Goal: Entertainment & Leisure: Browse casually

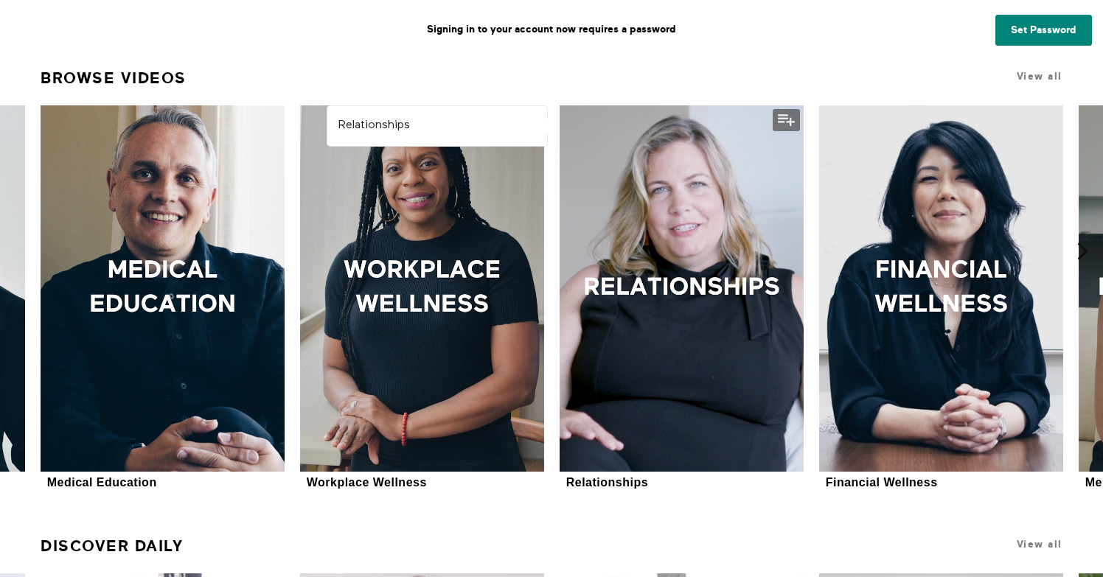
scroll to position [722, 0]
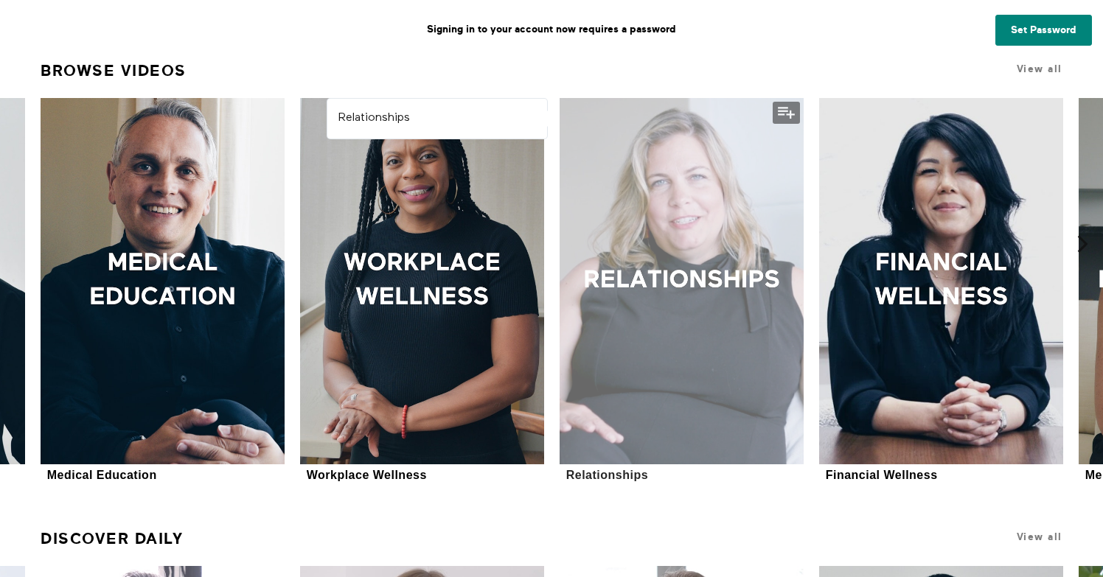
click at [602, 477] on div "Relationships" at bounding box center [607, 475] width 82 height 14
click at [651, 288] on div at bounding box center [682, 281] width 244 height 366
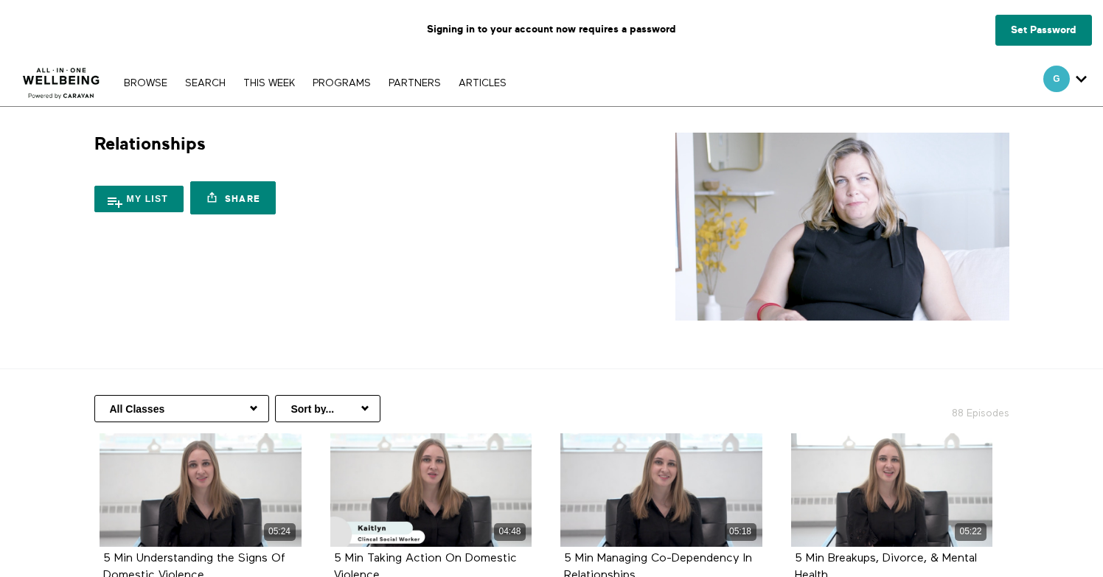
click at [865, 225] on img at bounding box center [842, 227] width 334 height 188
click at [60, 85] on img at bounding box center [61, 79] width 89 height 44
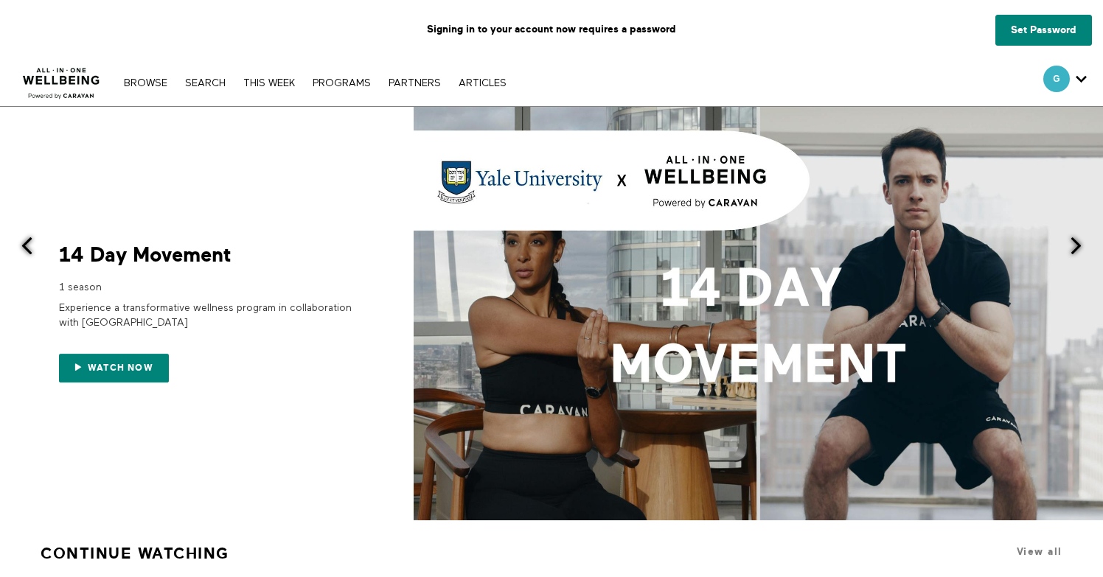
click at [137, 75] on nav "Browse Search THIS WEEK PROGRAMS PARTNERS ARTICLES Account settings Manage Subs…" at bounding box center [314, 82] width 397 height 15
click at [158, 82] on link "Browse" at bounding box center [145, 83] width 58 height 10
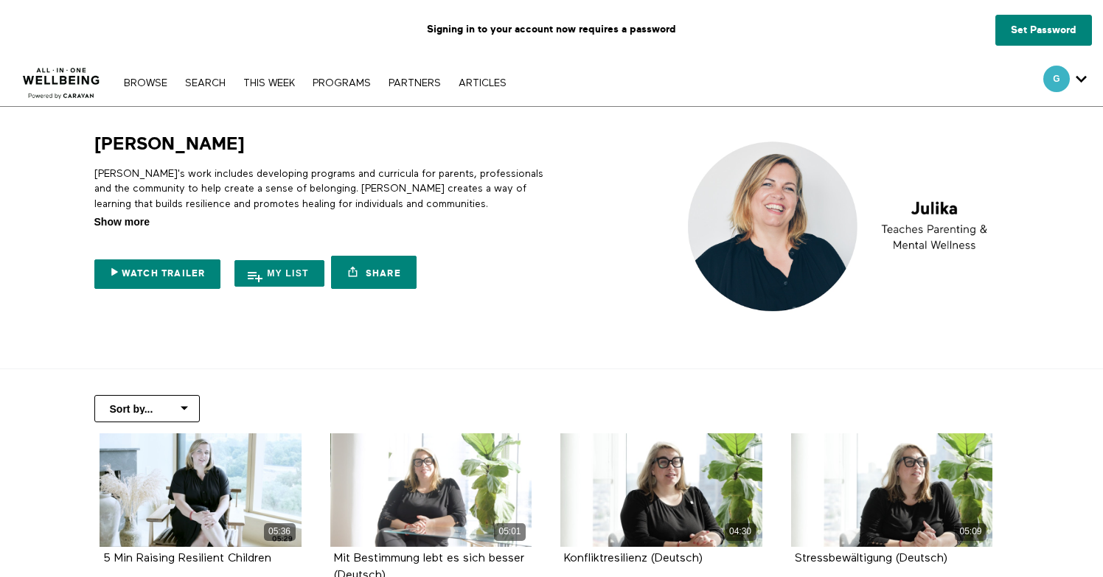
click at [104, 223] on span "Show more" at bounding box center [121, 222] width 55 height 15
click at [0, 0] on input "Show more Show less" at bounding box center [0, 0] width 0 height 0
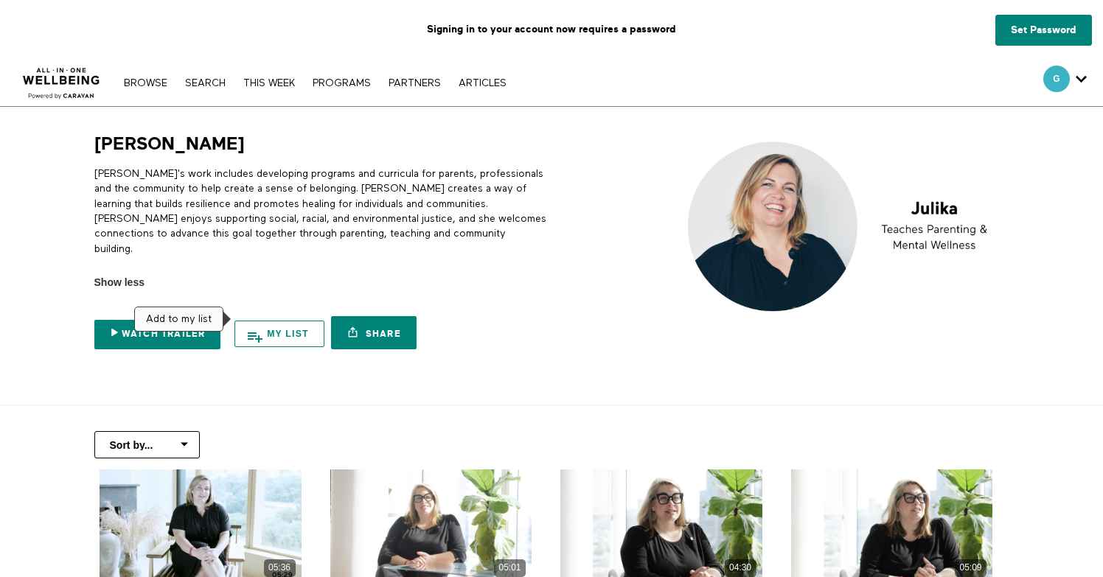
click at [267, 321] on button "My list" at bounding box center [279, 334] width 90 height 27
